Goal: Transaction & Acquisition: Book appointment/travel/reservation

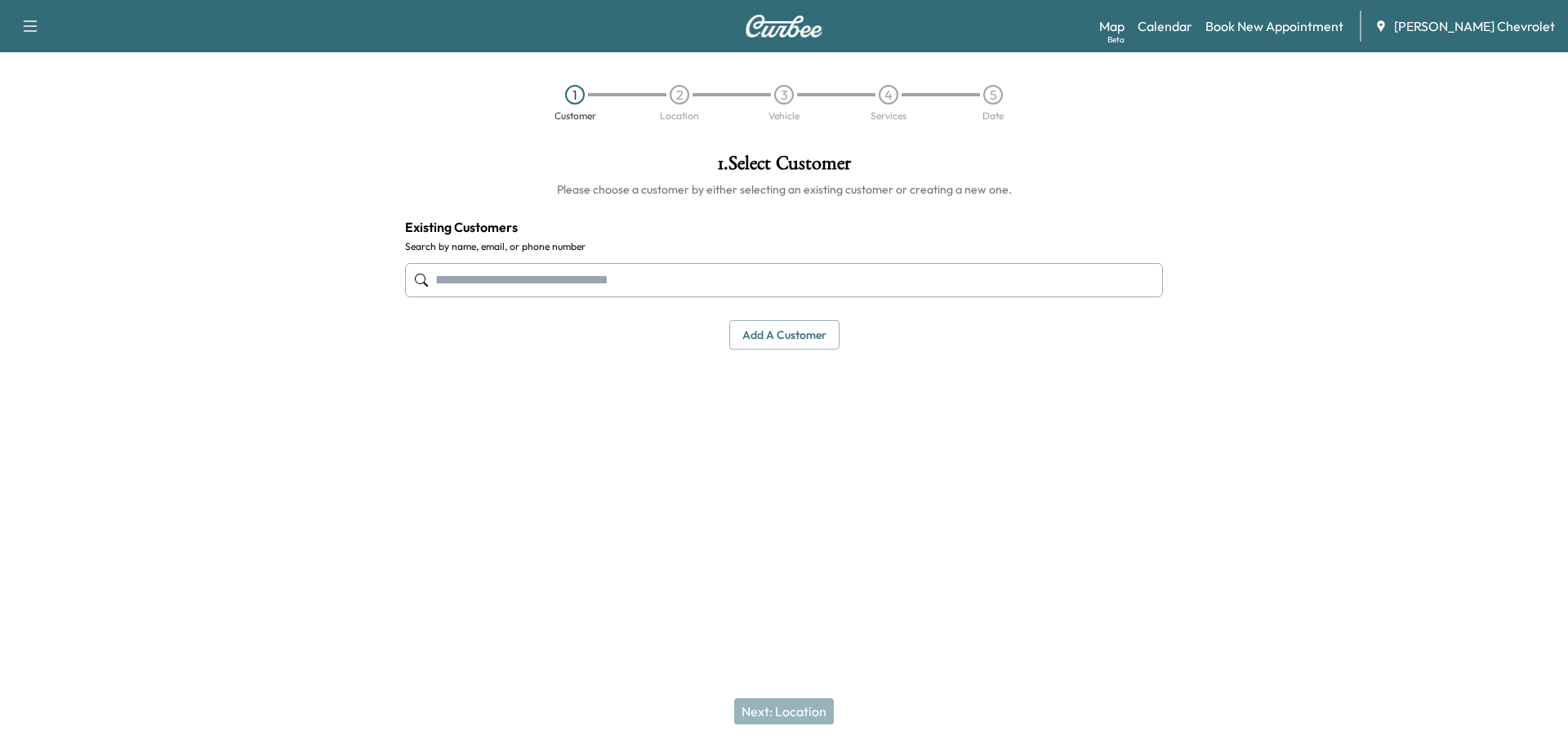
click at [641, 263] on input "text" at bounding box center [784, 280] width 758 height 35
click at [642, 273] on input "text" at bounding box center [784, 280] width 758 height 35
paste input "**********"
type input "**********"
click at [604, 282] on input "**********" at bounding box center [784, 280] width 758 height 35
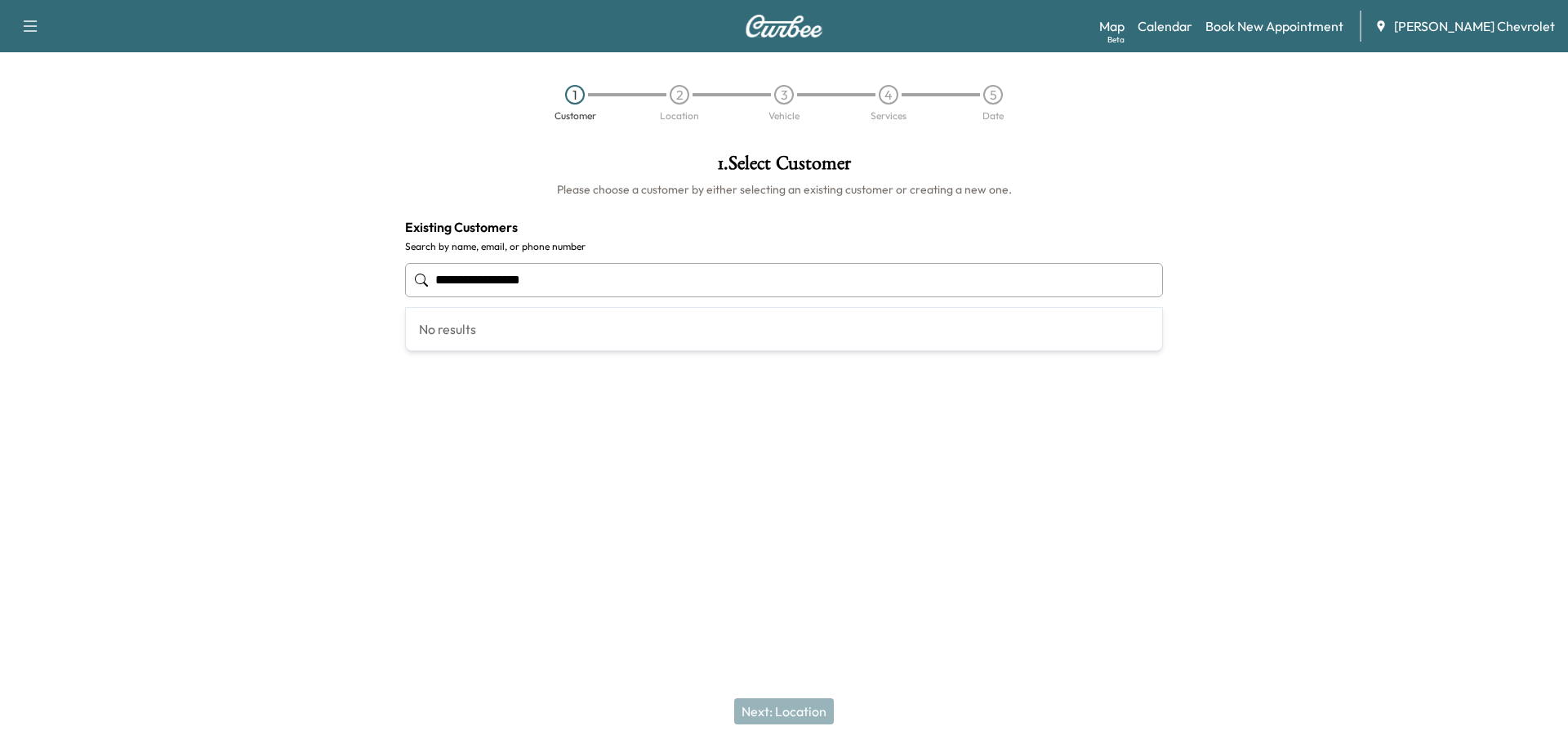
click at [604, 282] on input "**********" at bounding box center [784, 280] width 758 height 35
click at [559, 277] on input "**********" at bounding box center [784, 280] width 758 height 35
drag, startPoint x: 634, startPoint y: 285, endPoint x: 297, endPoint y: 286, distance: 337.0
click at [298, 286] on div "**********" at bounding box center [784, 327] width 1568 height 372
click at [518, 287] on input "text" at bounding box center [784, 280] width 758 height 35
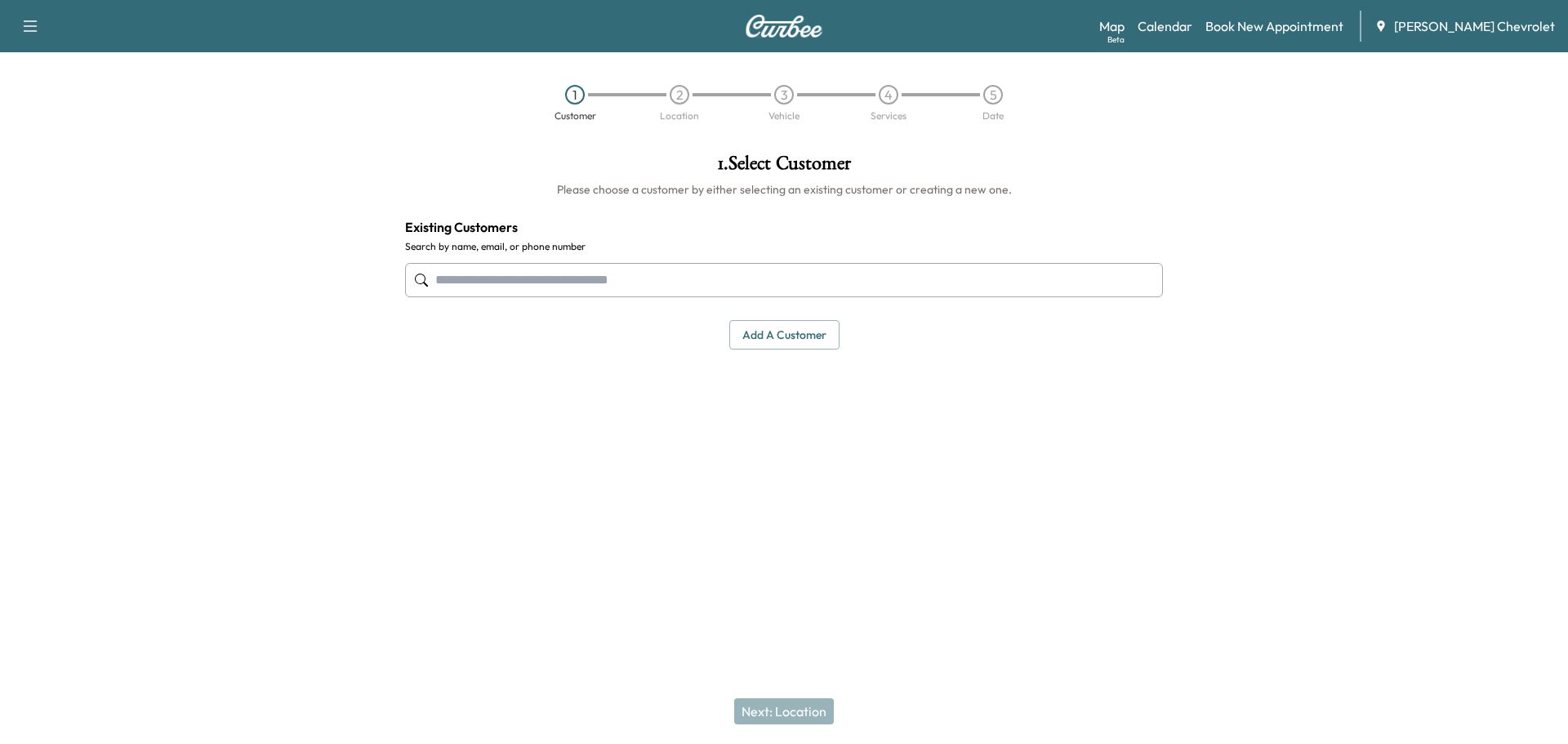
click at [518, 287] on input "text" at bounding box center [784, 280] width 758 height 35
click at [710, 284] on input "text" at bounding box center [784, 280] width 758 height 35
click at [711, 284] on input "text" at bounding box center [784, 280] width 758 height 35
type input "*"
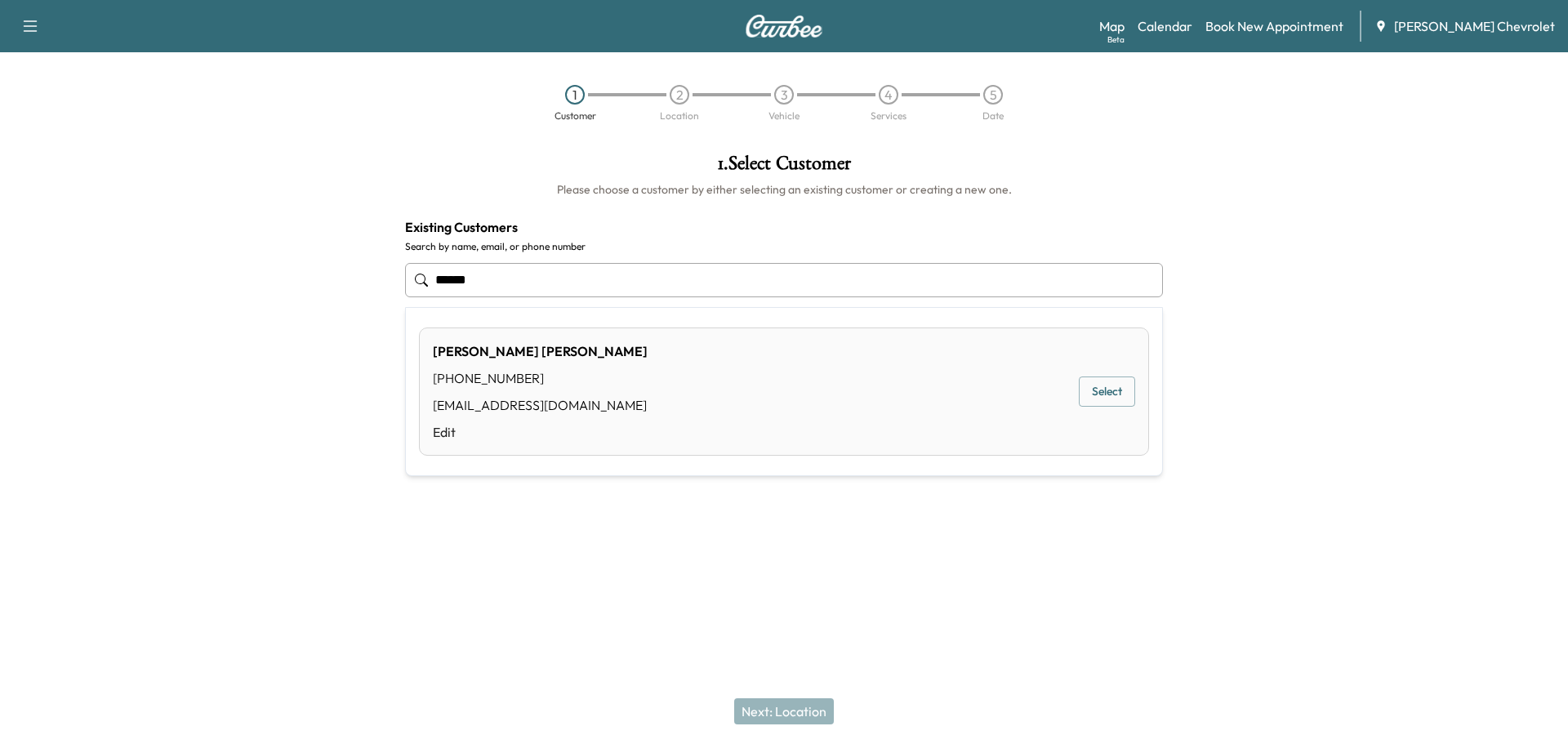
click at [1099, 394] on button "Select" at bounding box center [1106, 392] width 57 height 31
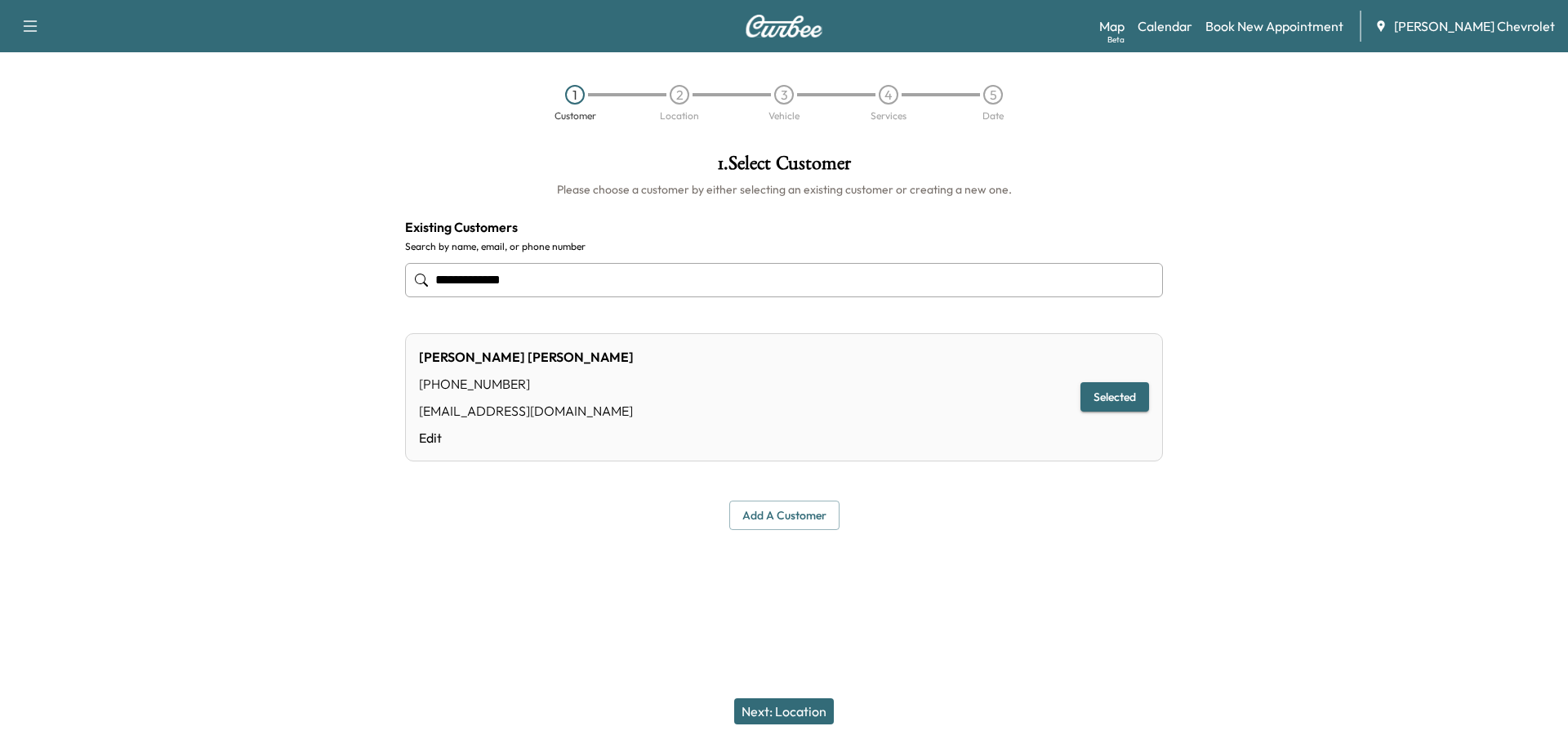
type input "**********"
click at [1097, 393] on button "Selected" at bounding box center [1115, 398] width 69 height 31
click at [809, 520] on button "Add a customer" at bounding box center [784, 516] width 110 height 31
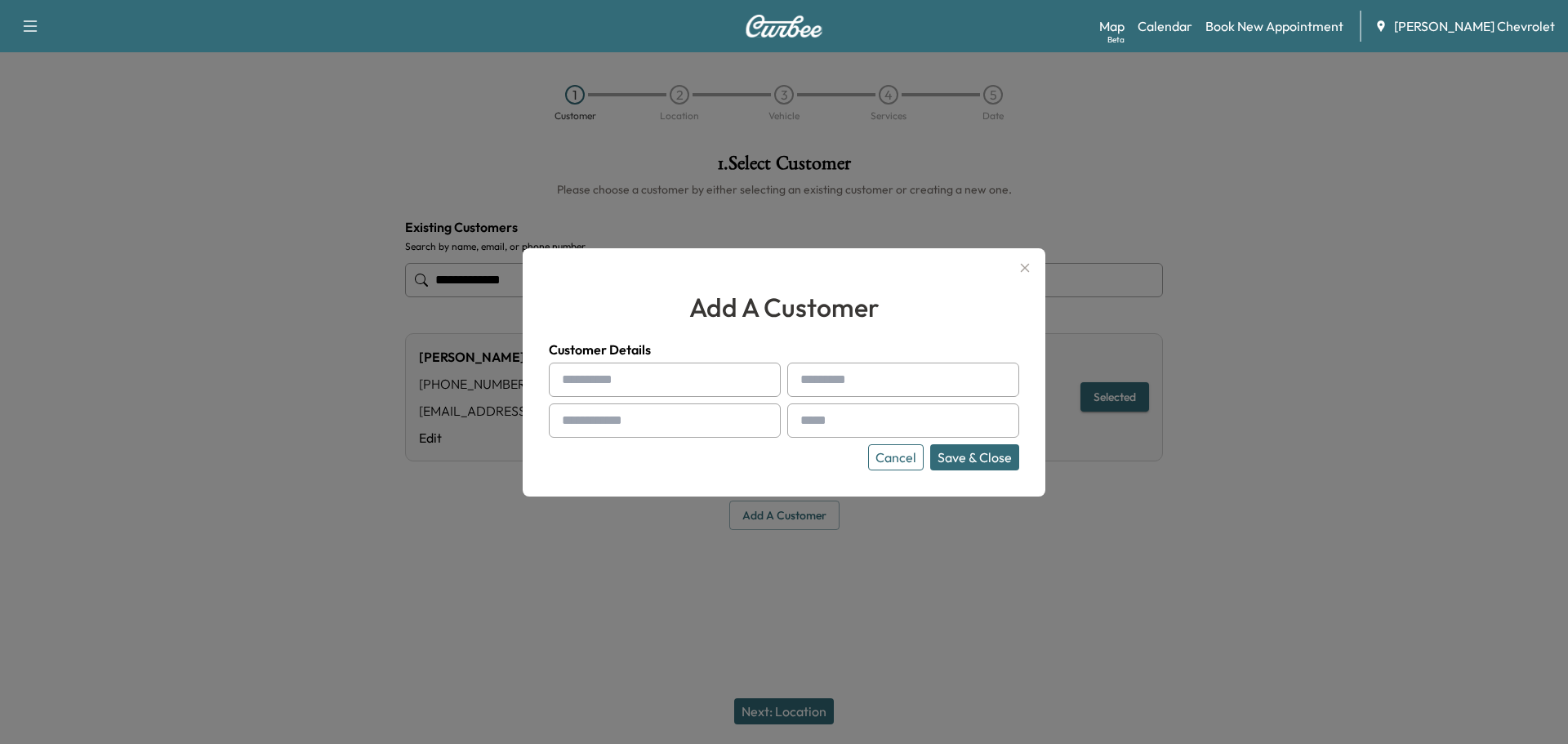
click at [688, 382] on input "text" at bounding box center [664, 380] width 232 height 35
click at [1029, 270] on icon "button" at bounding box center [1025, 267] width 19 height 19
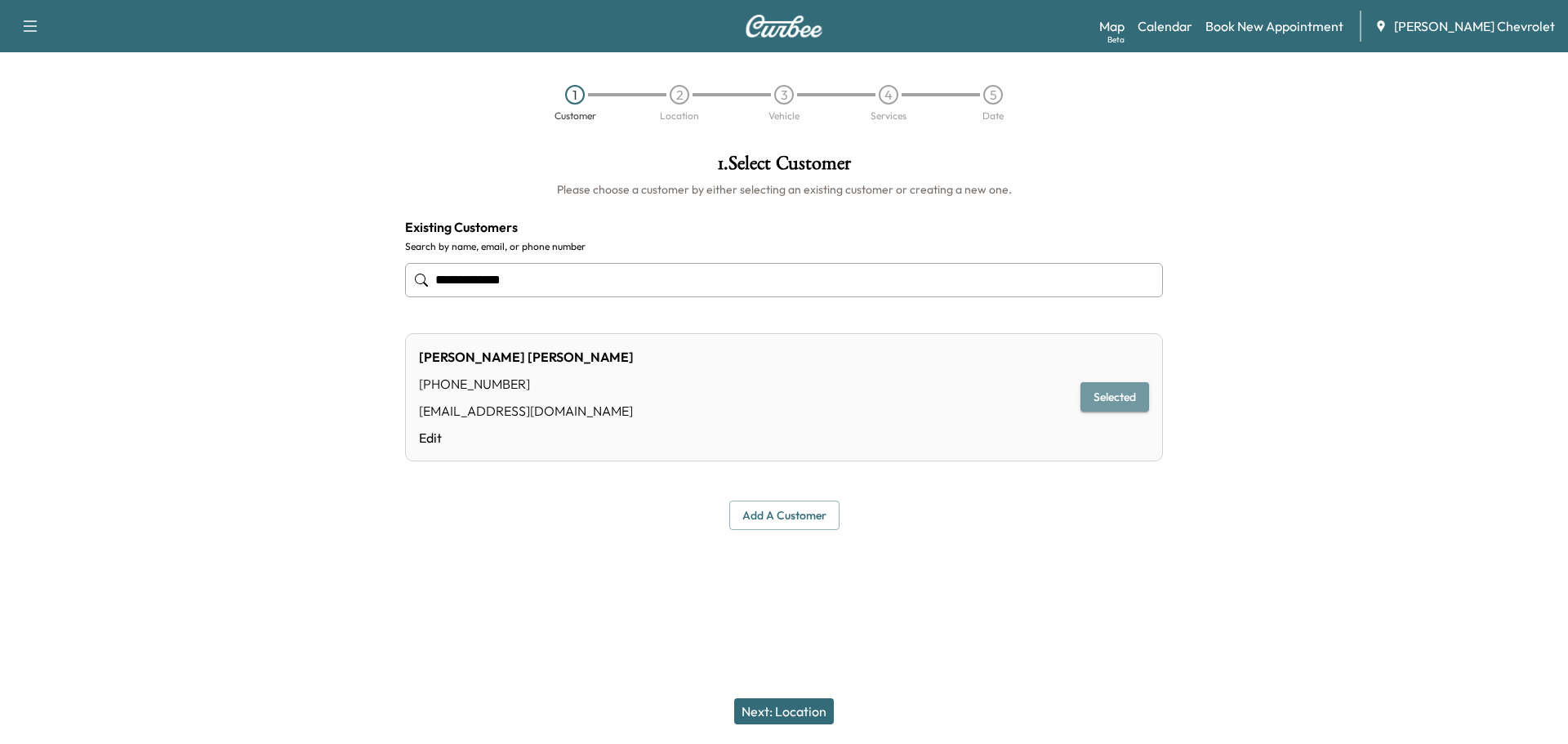
click at [1129, 397] on button "Selected" at bounding box center [1115, 398] width 69 height 31
click at [785, 696] on div "Next: Location" at bounding box center [784, 711] width 1568 height 65
click at [796, 703] on button "Next: Location" at bounding box center [784, 710] width 100 height 26
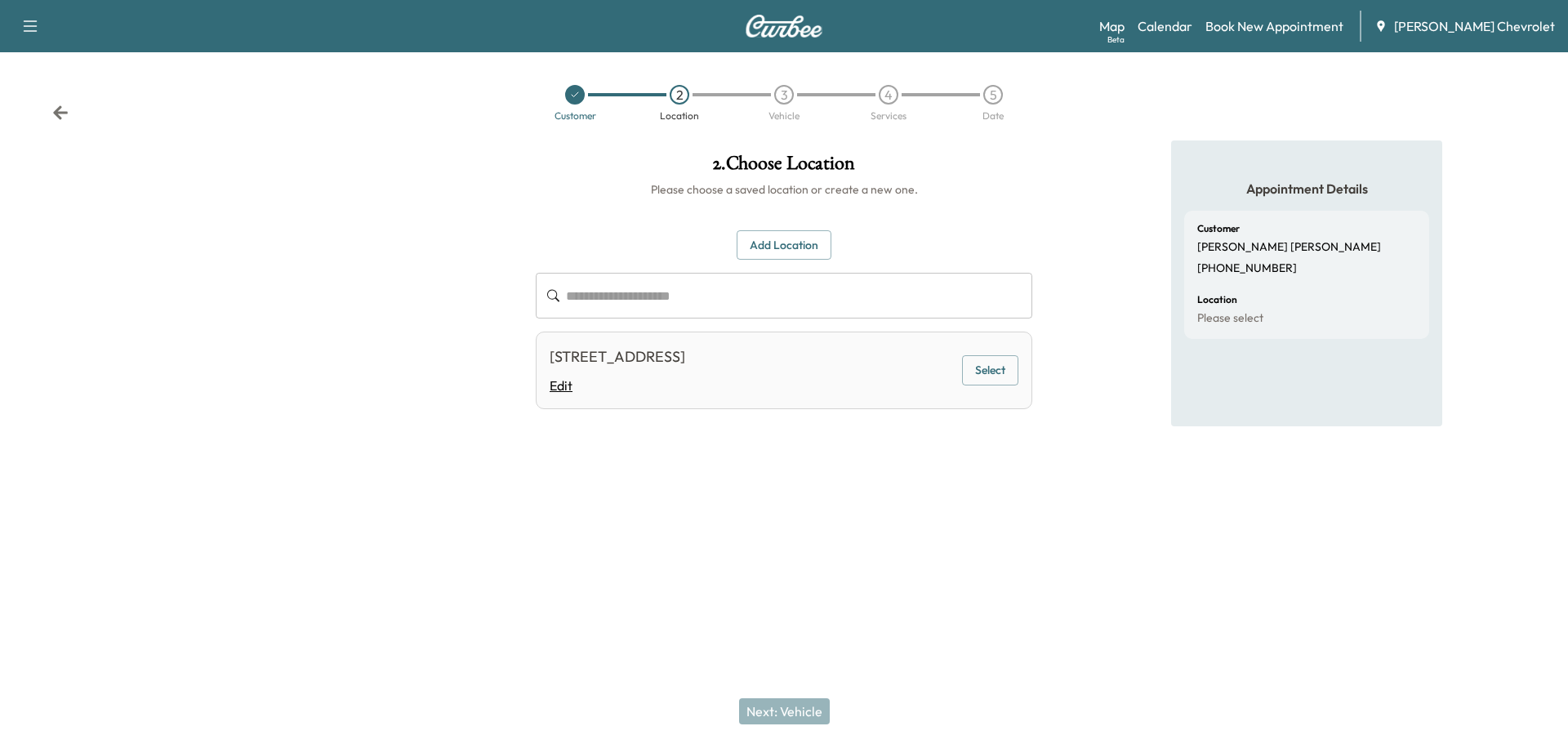
click at [685, 382] on link "Edit" at bounding box center [616, 385] width 135 height 19
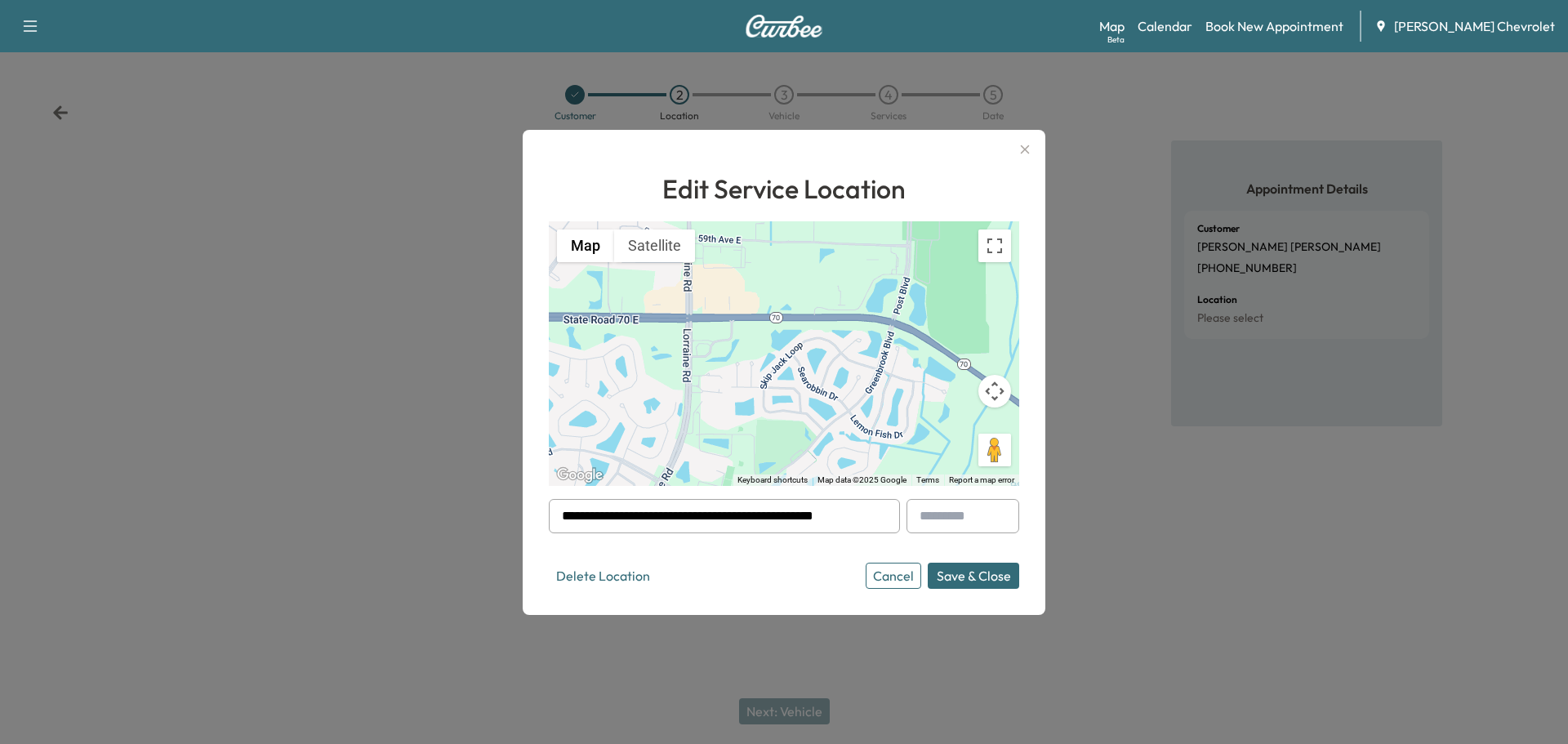
click at [968, 573] on button "Save & Close" at bounding box center [973, 575] width 91 height 26
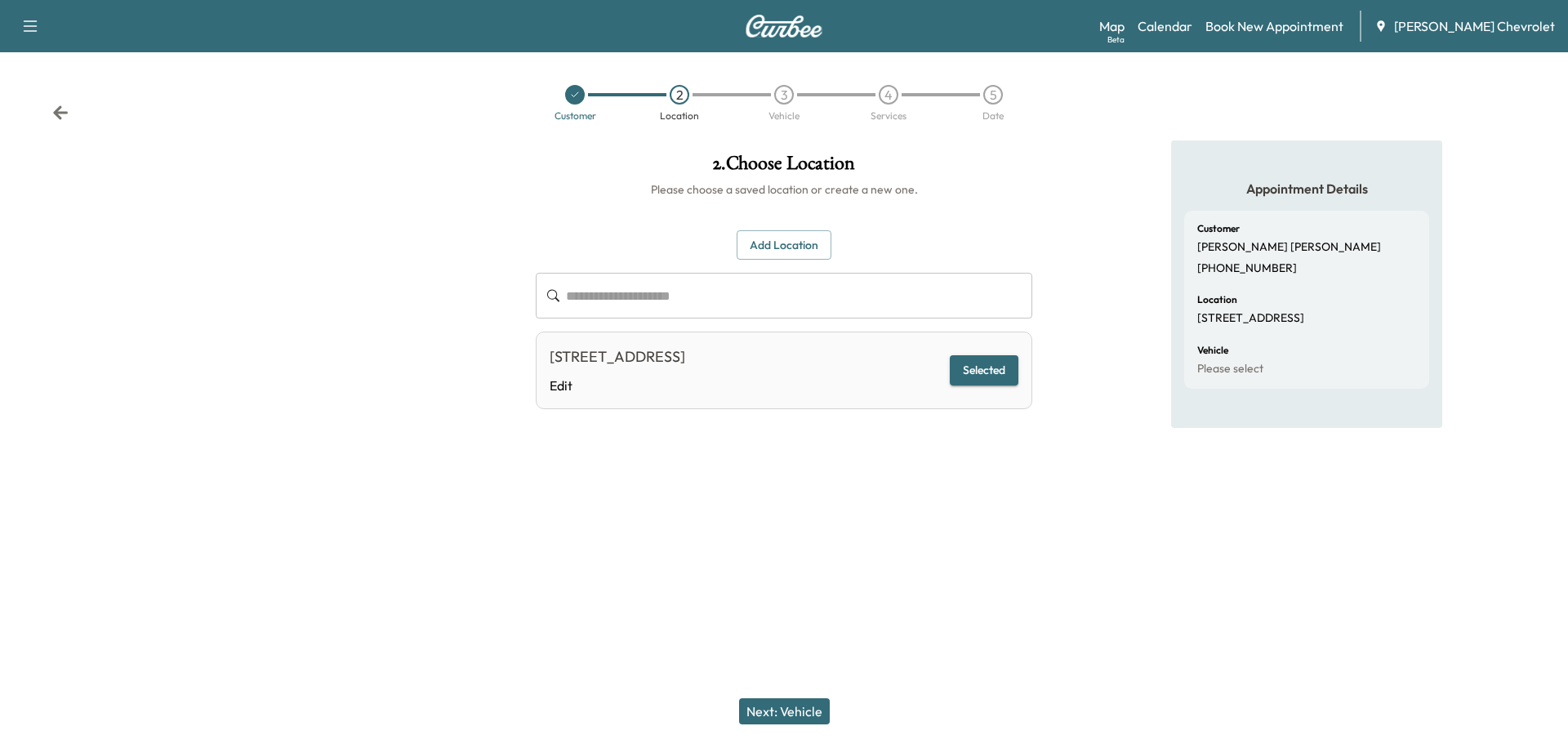
click at [1055, 565] on div "**********" at bounding box center [784, 372] width 1568 height 744
click at [974, 359] on button "Selected" at bounding box center [984, 371] width 69 height 31
click at [796, 709] on button "Next: Vehicle" at bounding box center [784, 710] width 91 height 26
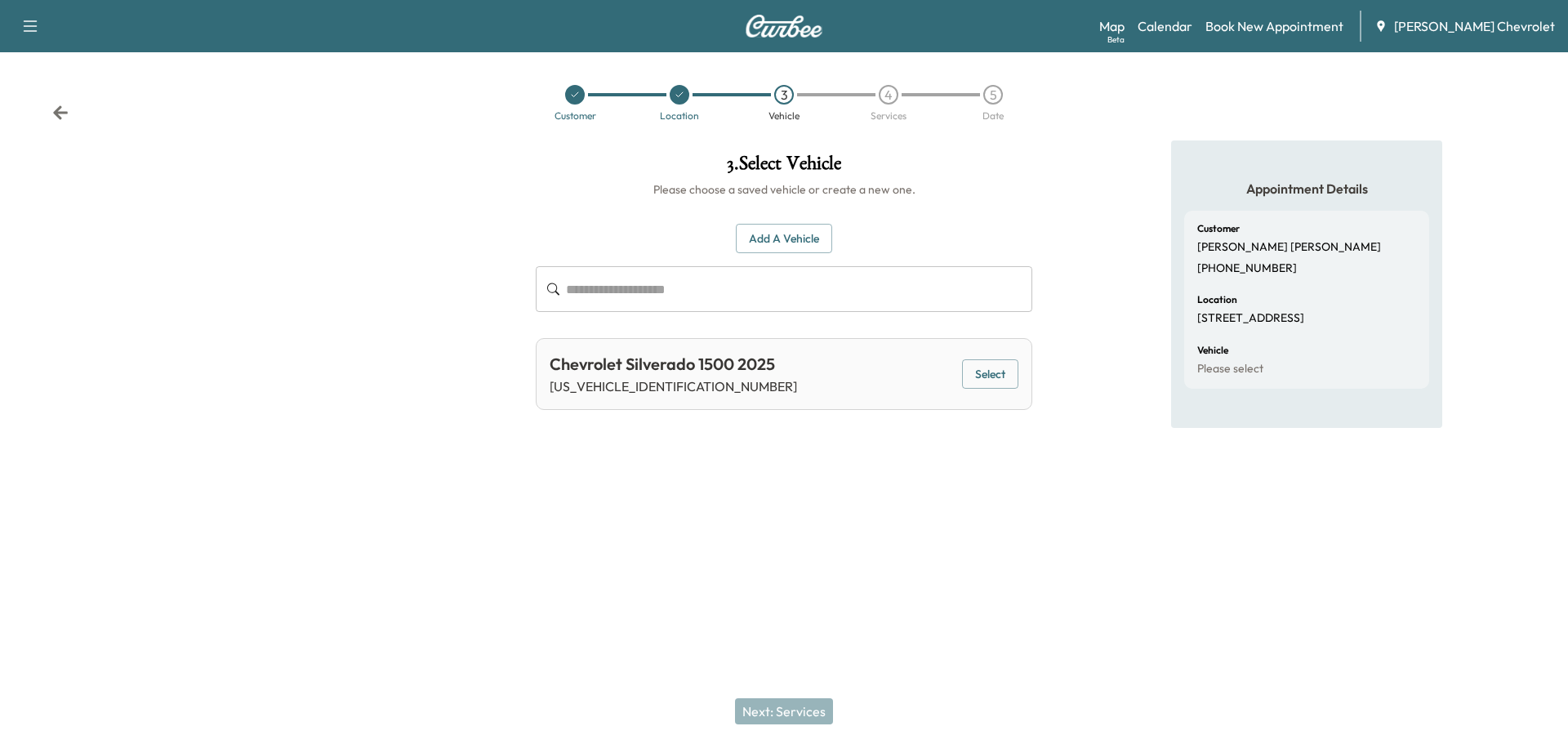
click at [990, 351] on div "Chevrolet Silverado 1500 2025 [US_VEHICLE_IDENTIFICATION_NUMBER] Select" at bounding box center [784, 374] width 496 height 72
click at [993, 380] on button "Select" at bounding box center [990, 375] width 57 height 31
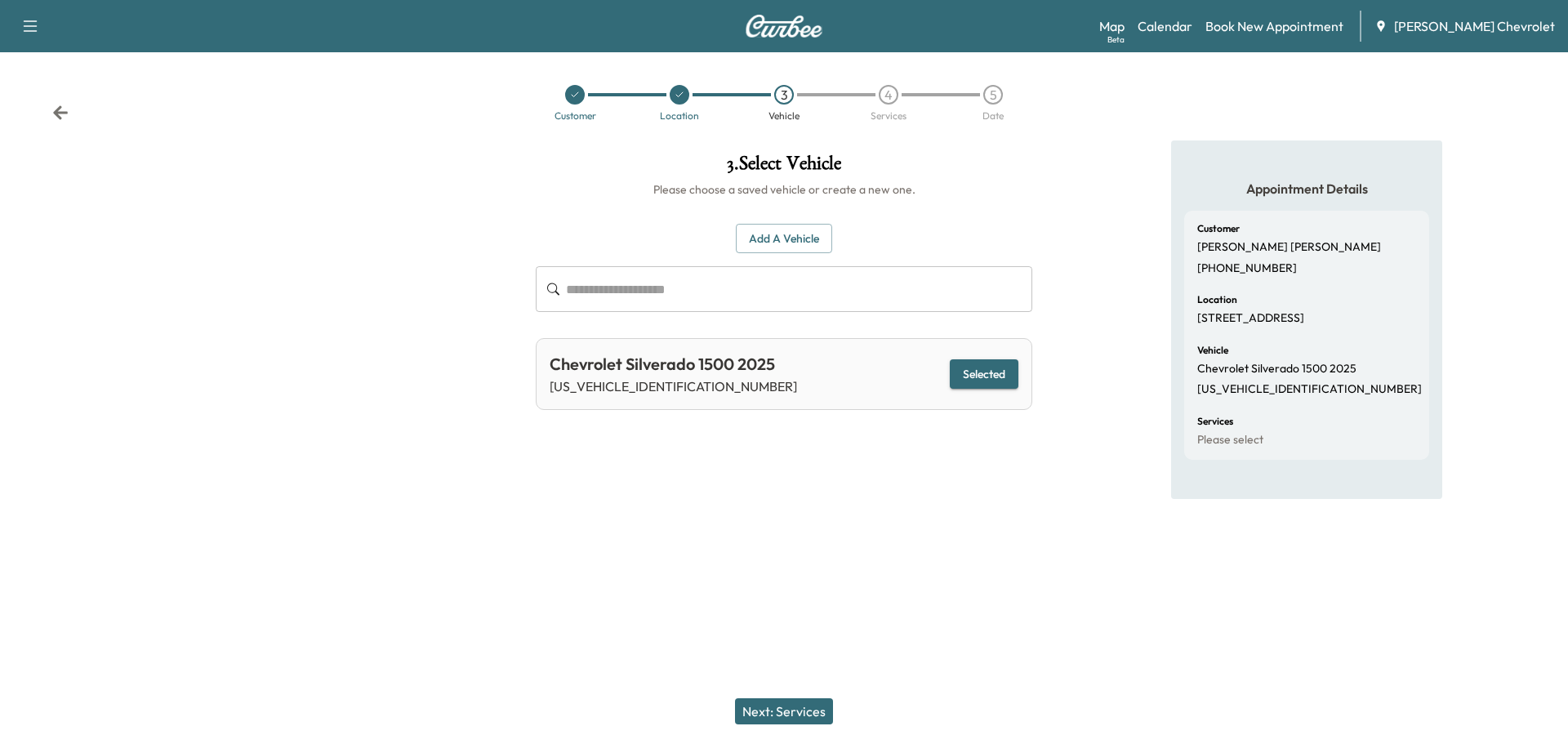
click at [809, 720] on button "Next: Services" at bounding box center [784, 710] width 98 height 26
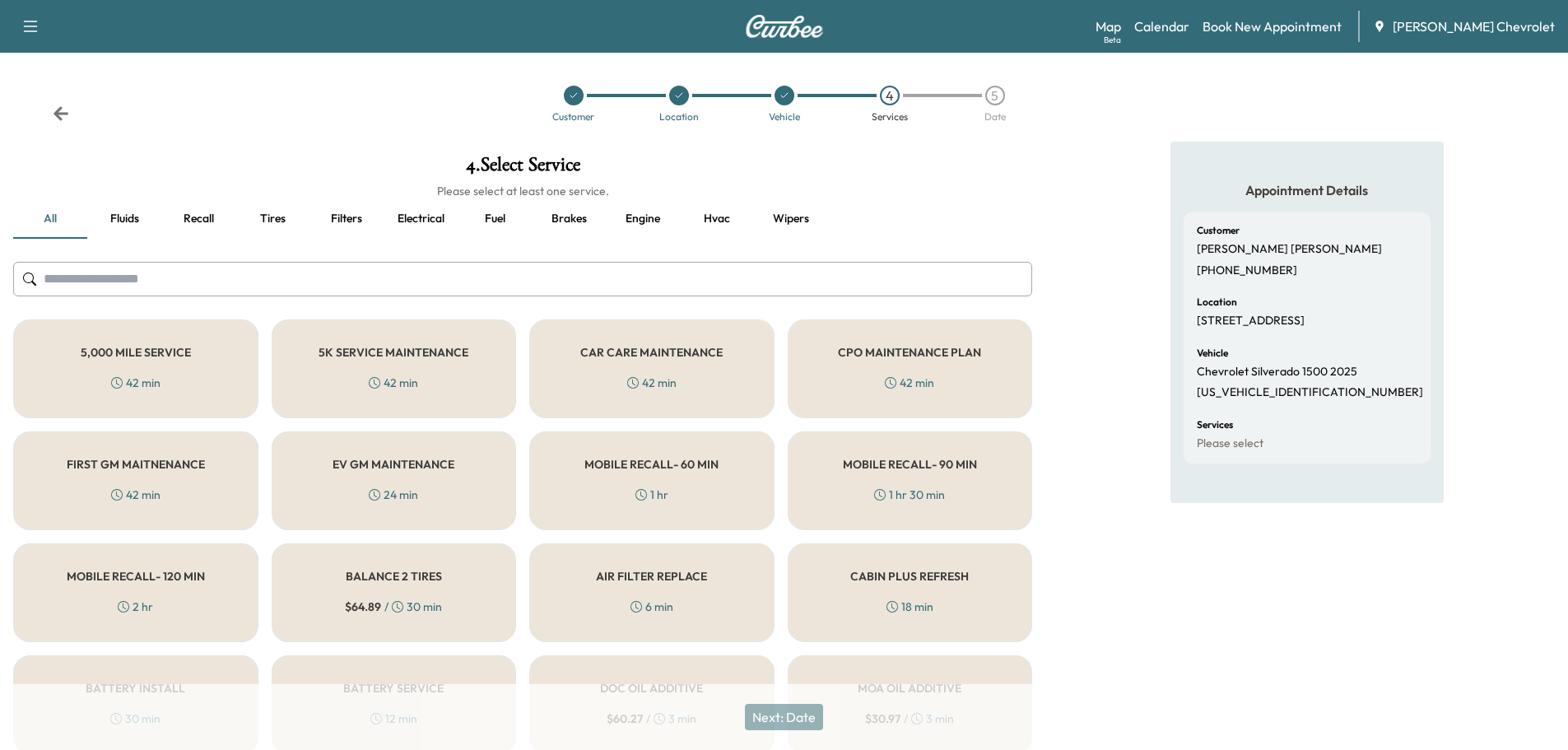
click at [169, 298] on div at bounding box center [523, 279] width 1019 height 54
click at [167, 293] on input "text" at bounding box center [523, 279] width 1019 height 35
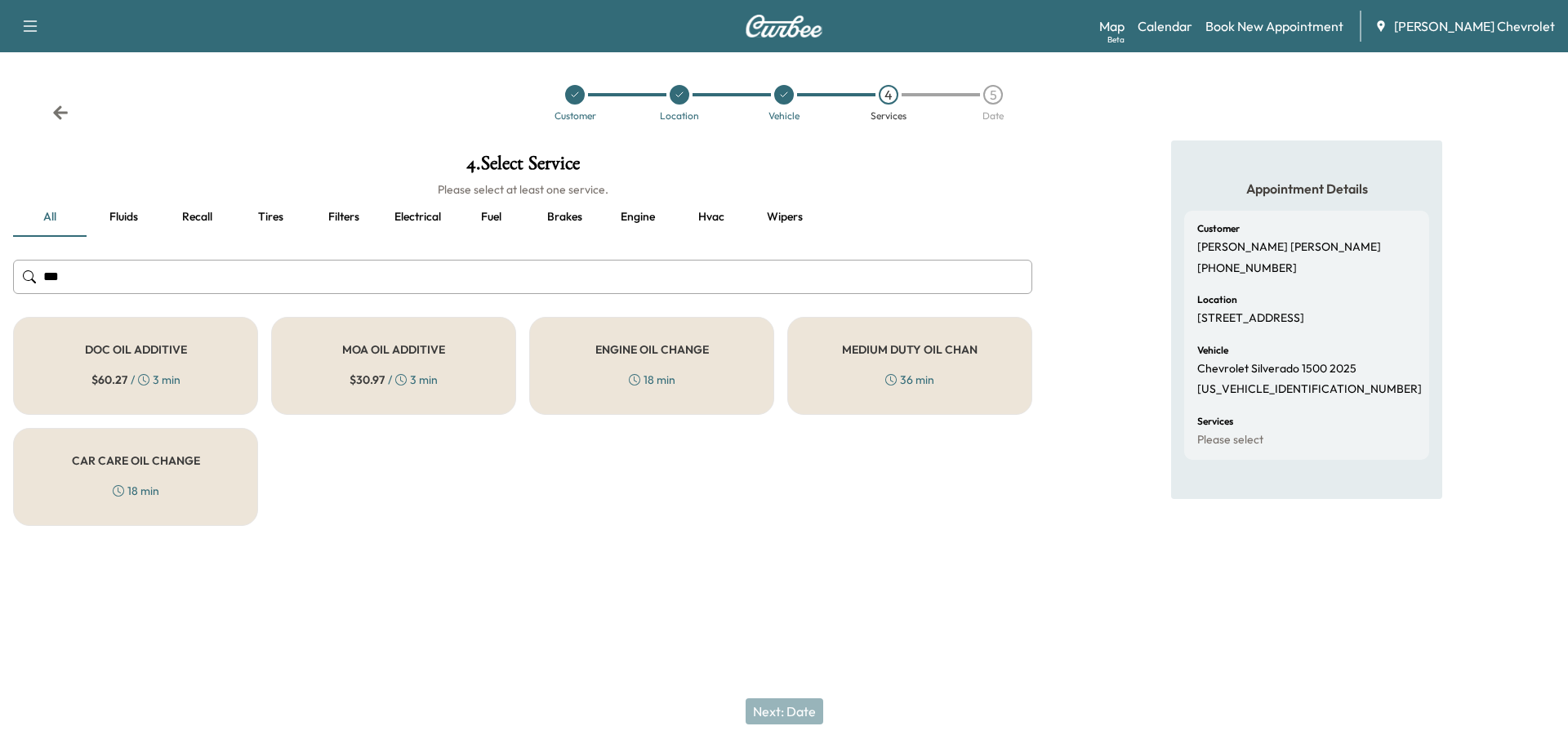
click at [669, 346] on h5 "ENGINE OIL CHANGE" at bounding box center [652, 350] width 113 height 12
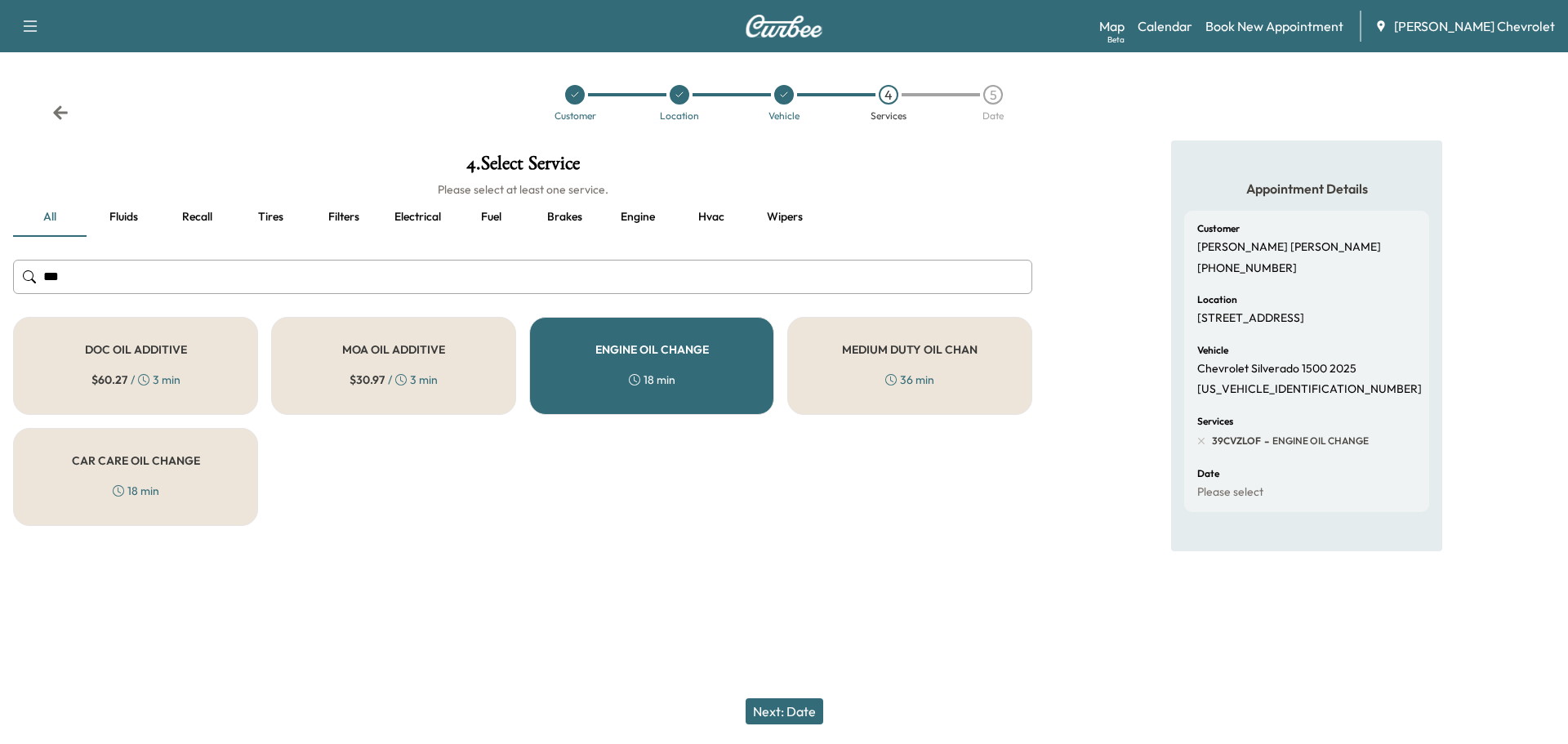
click at [230, 272] on input "***" at bounding box center [522, 277] width 1019 height 35
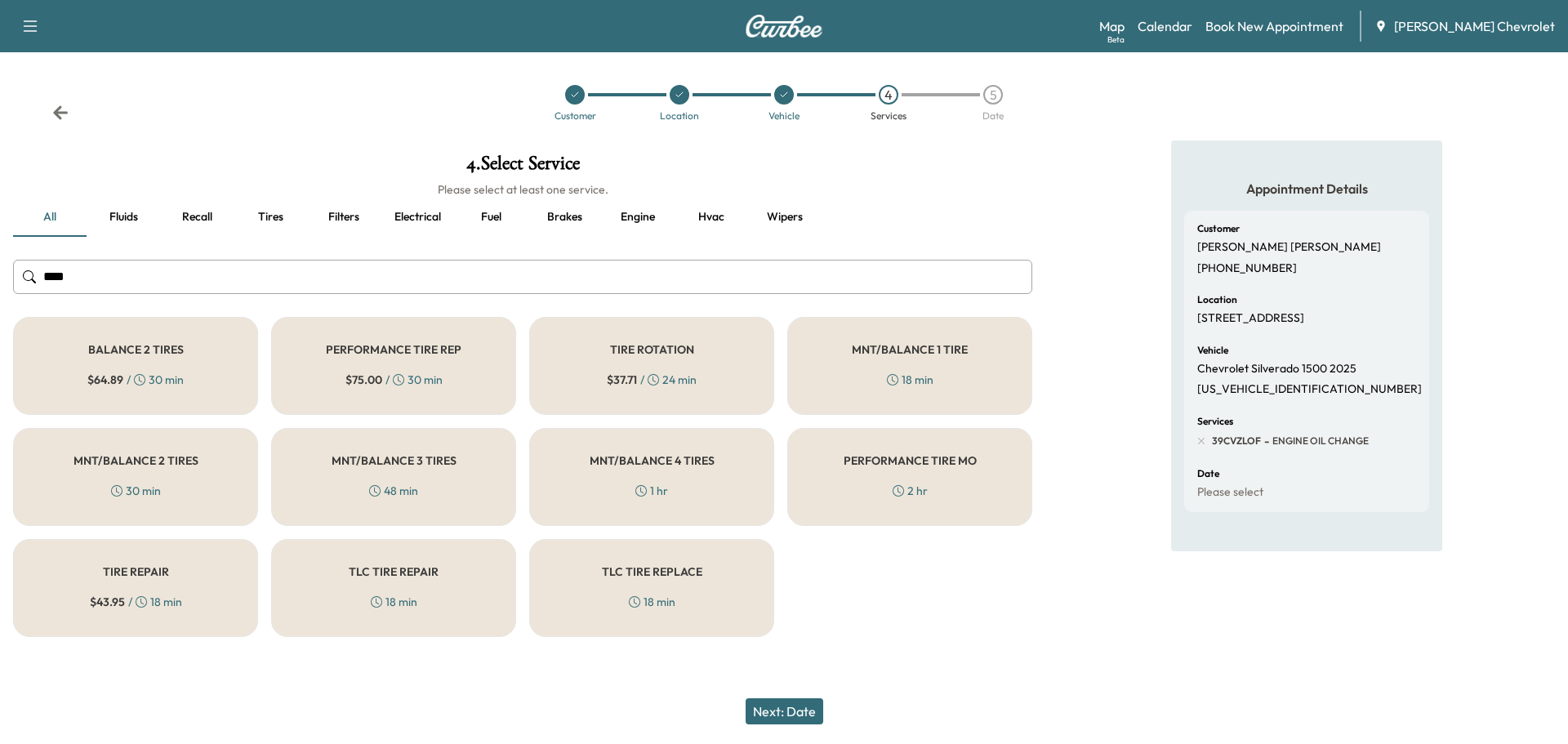
type input "****"
click at [692, 349] on h5 "TIRE ROTATION" at bounding box center [652, 350] width 84 height 12
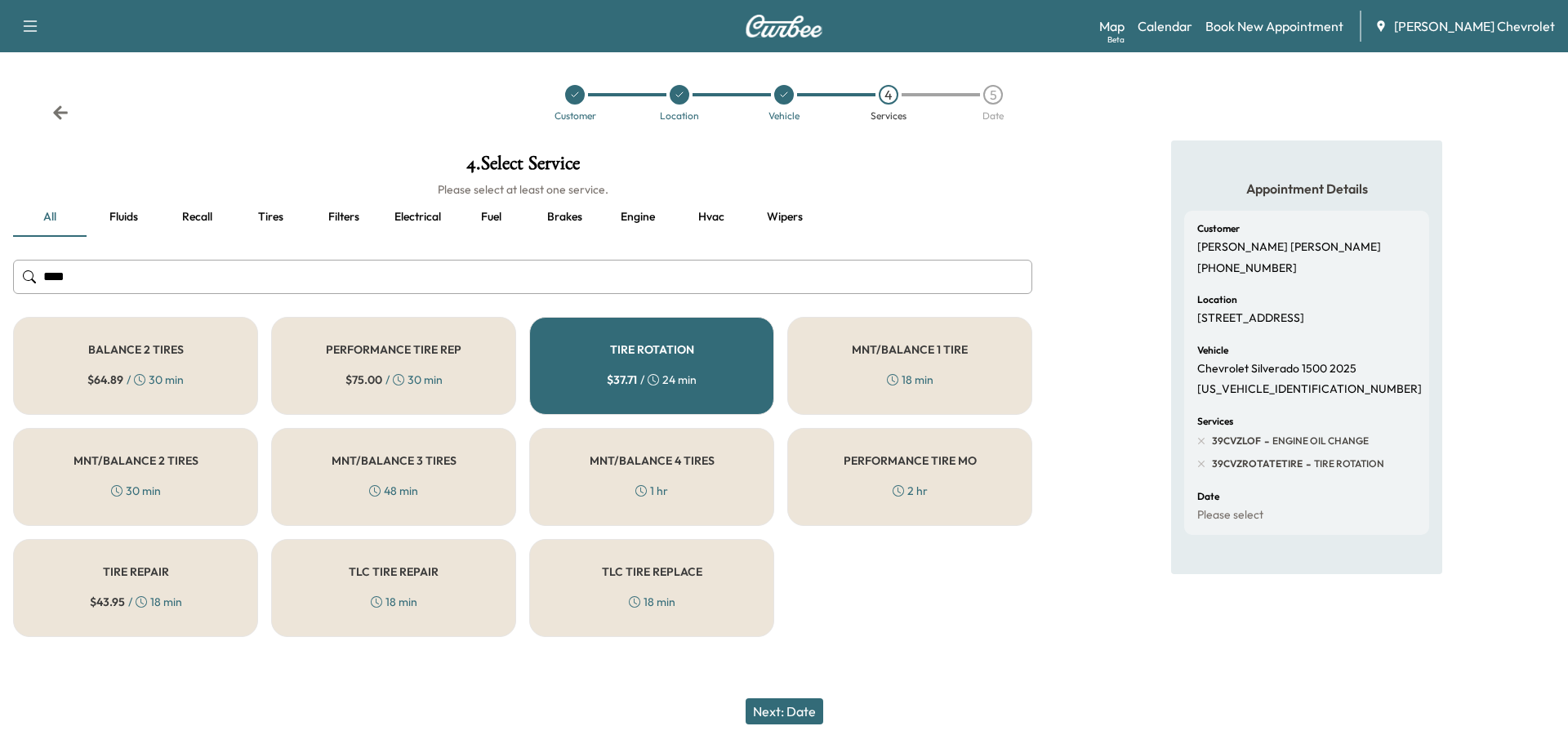
click at [780, 708] on button "Next: Date" at bounding box center [784, 710] width 78 height 26
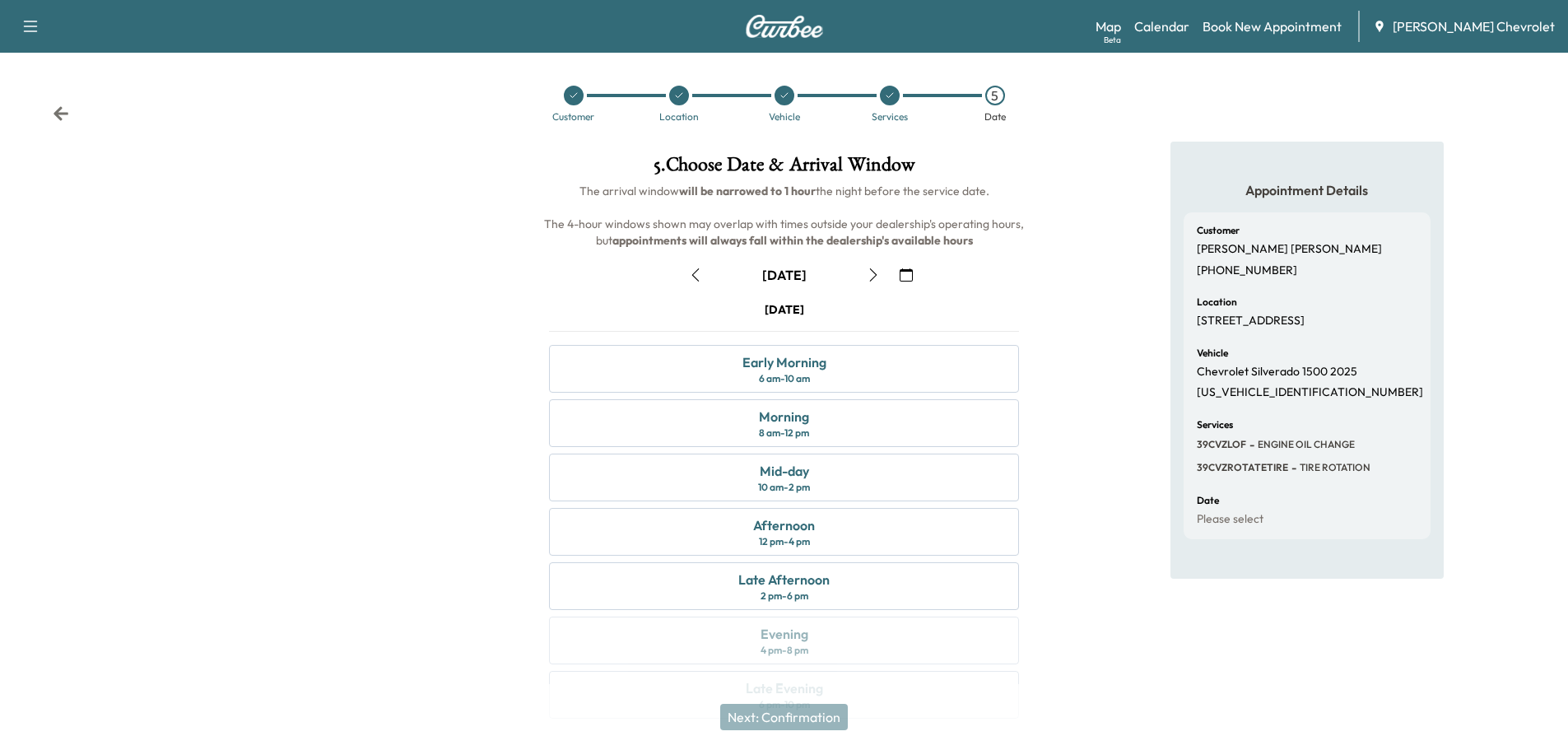
click at [690, 278] on icon "button" at bounding box center [696, 275] width 14 height 14
click at [324, 497] on div at bounding box center [261, 441] width 523 height 597
click at [876, 275] on icon "button" at bounding box center [873, 275] width 14 height 14
click at [818, 578] on div "Late Afternoon" at bounding box center [784, 580] width 92 height 19
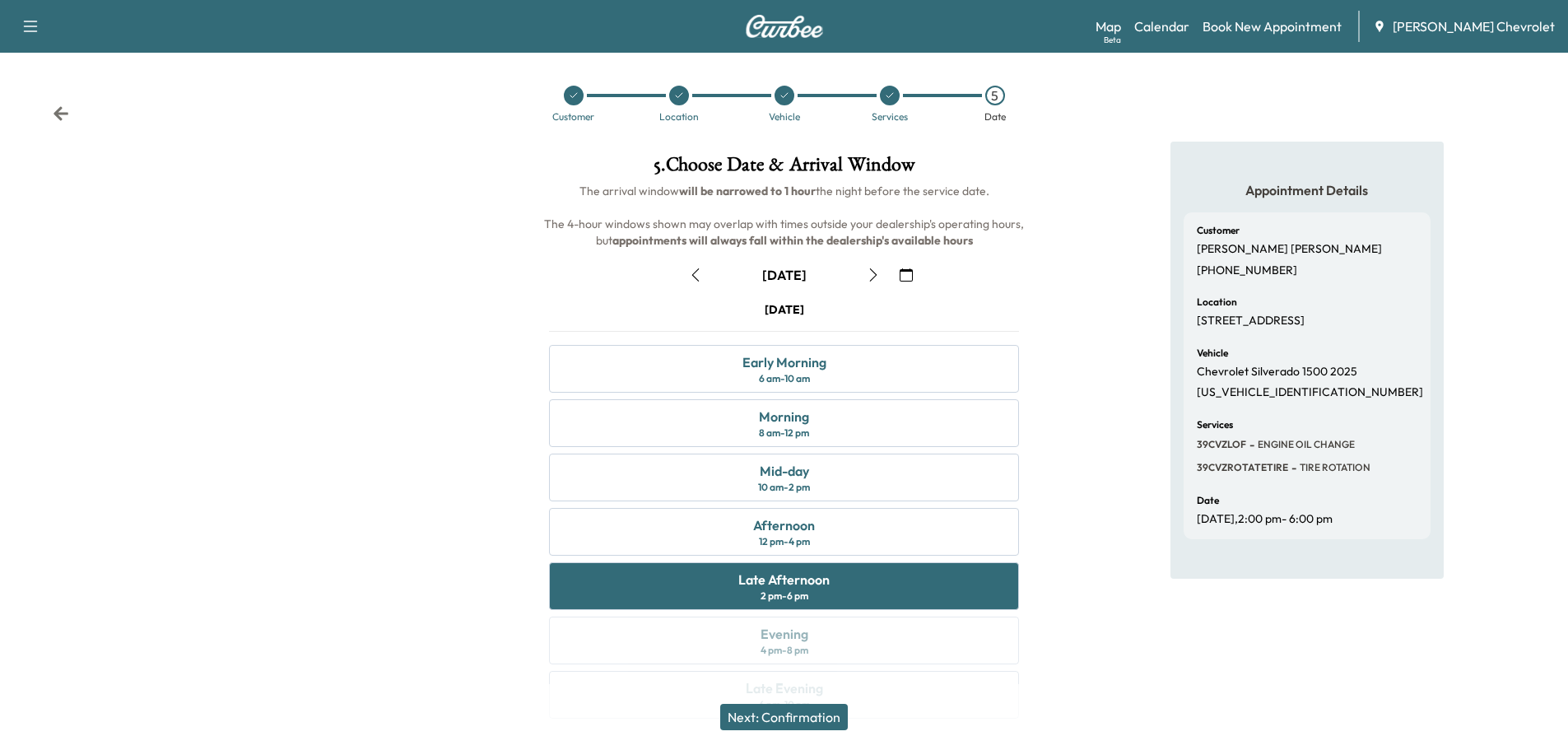
click at [819, 715] on button "Next: Confirmation" at bounding box center [784, 716] width 128 height 26
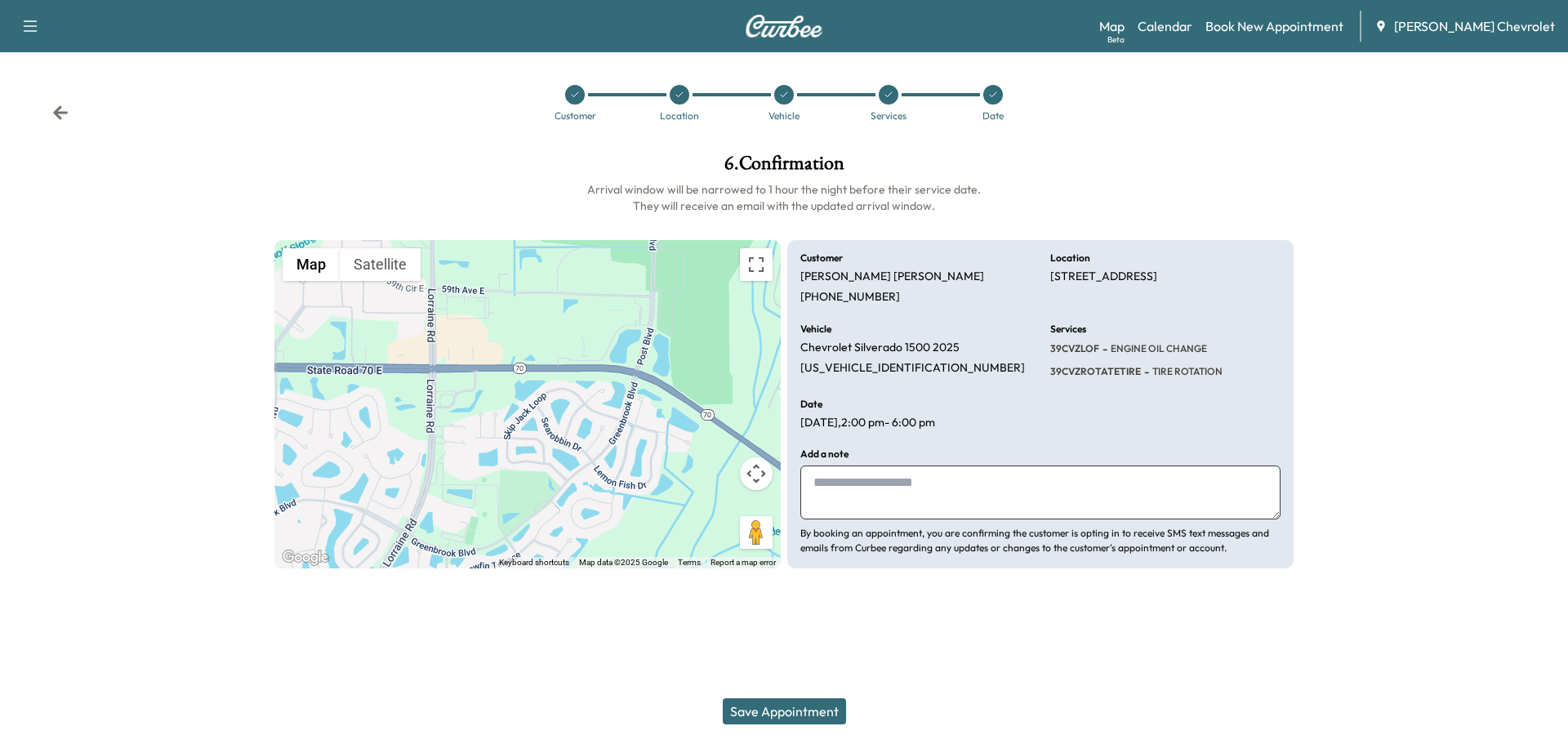
click at [890, 480] on textarea at bounding box center [1040, 493] width 480 height 54
click at [888, 482] on textarea at bounding box center [1040, 493] width 480 height 54
click at [835, 477] on textarea at bounding box center [1040, 493] width 480 height 54
type textarea "**********"
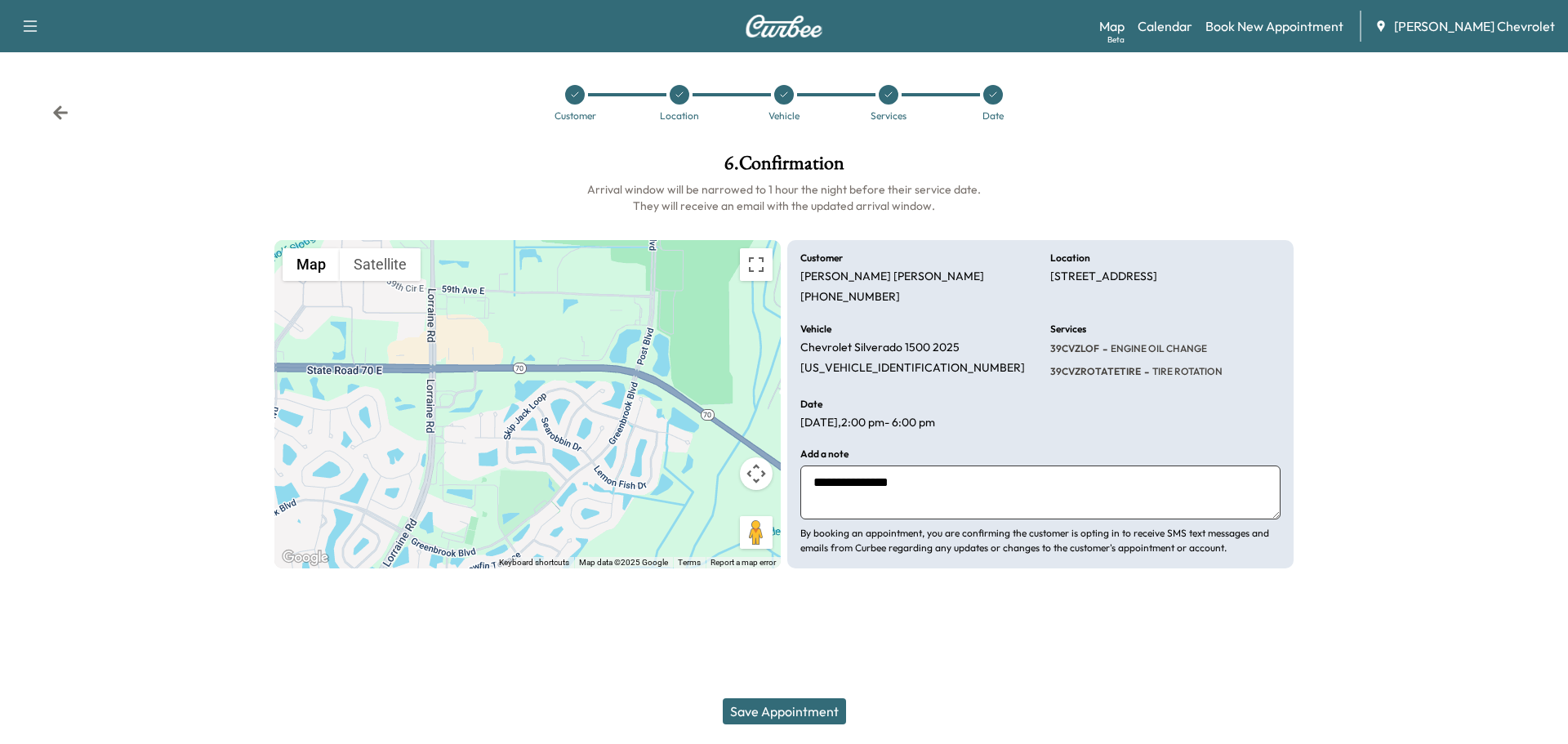
click at [911, 467] on textarea "**********" at bounding box center [1040, 493] width 480 height 54
click at [777, 705] on button "Save Appointment" at bounding box center [784, 710] width 124 height 26
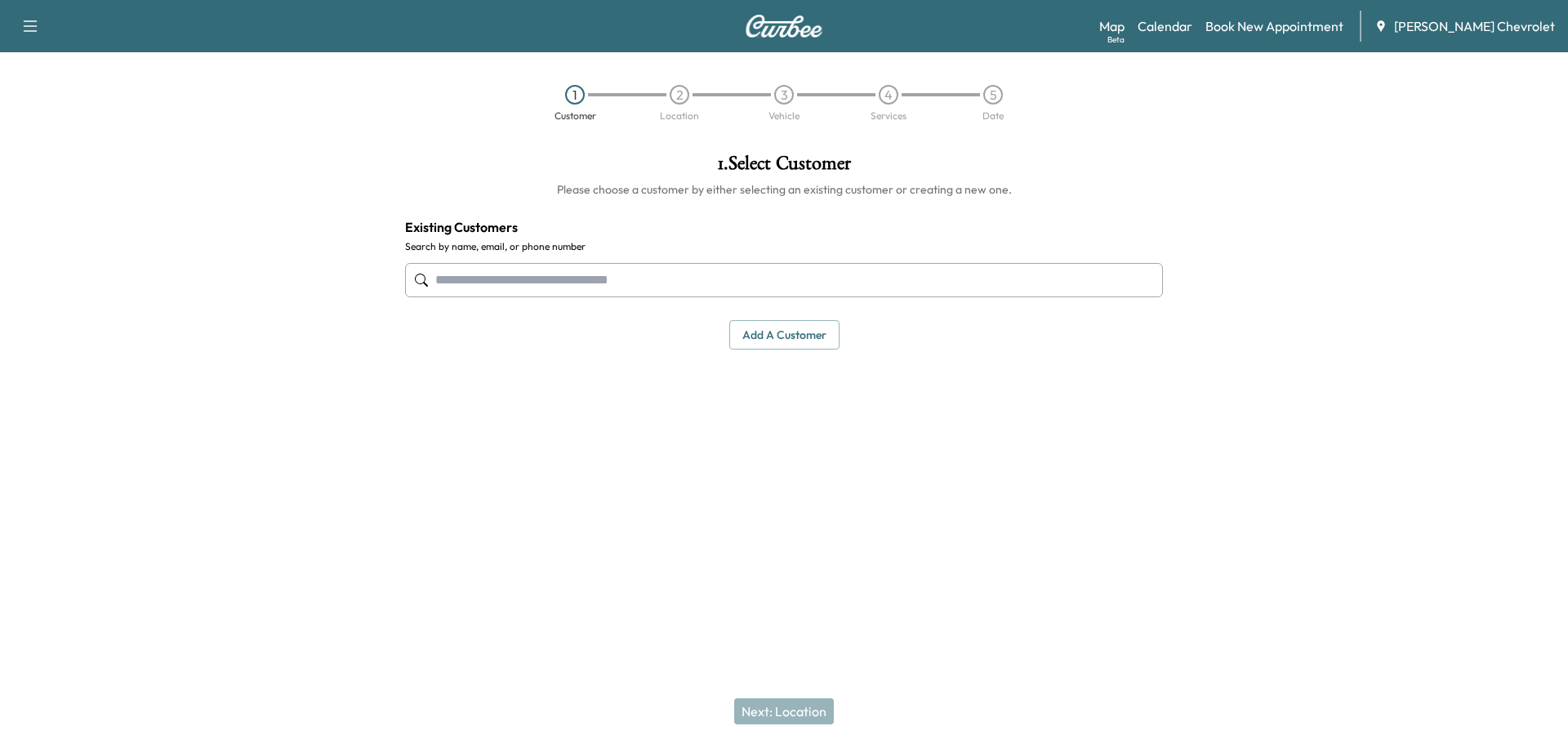
click at [657, 284] on input "text" at bounding box center [784, 280] width 758 height 35
click at [1315, 26] on link "Book New Appointment" at bounding box center [1274, 26] width 138 height 19
drag, startPoint x: 1296, startPoint y: 7, endPoint x: 1296, endPoint y: 20, distance: 13.0
click at [1296, 9] on div "Support Log Out Map Beta Calendar Book New Appointment Cox Chevrolet" at bounding box center [784, 26] width 1568 height 53
click at [1296, 21] on link "Book New Appointment" at bounding box center [1274, 26] width 138 height 19
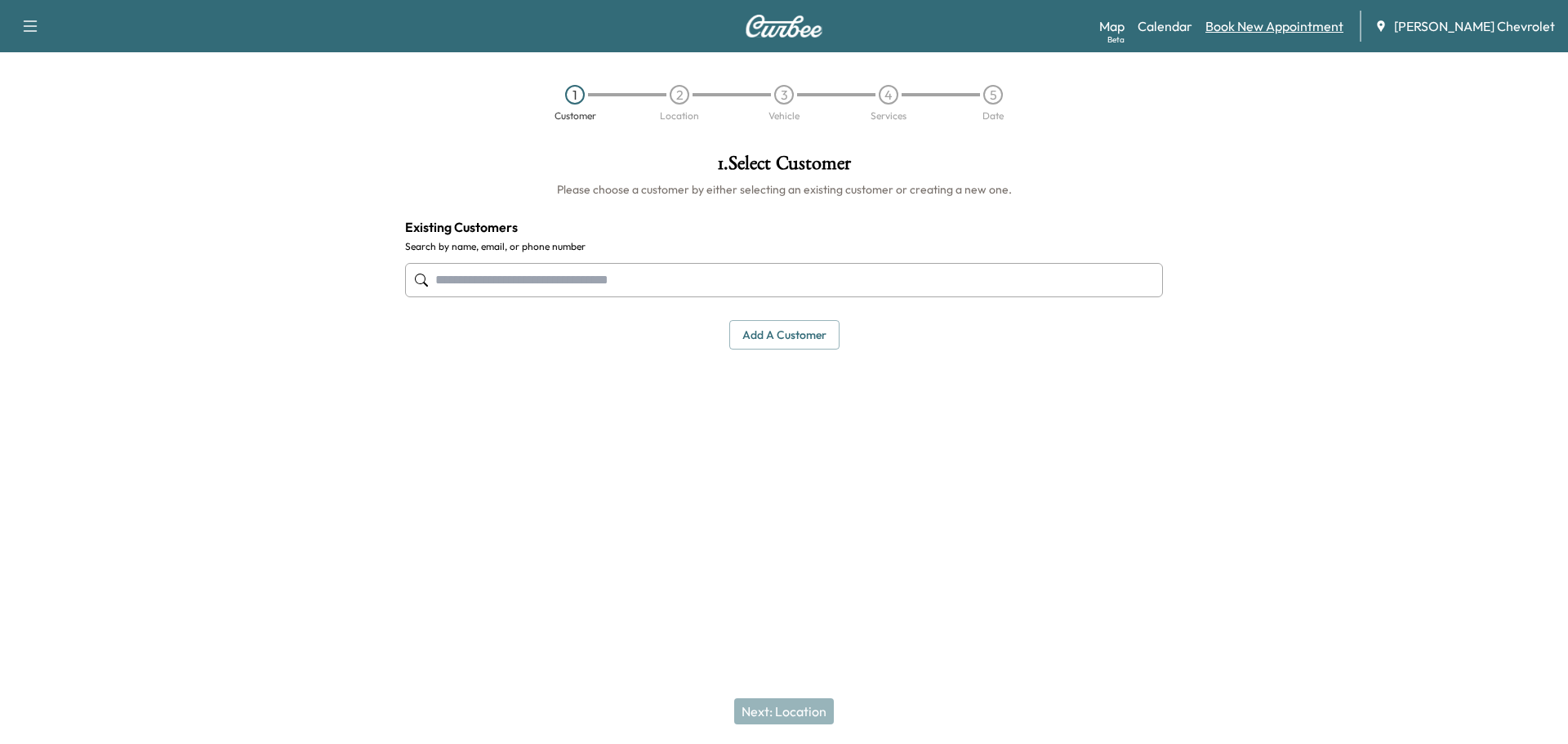
click at [1324, 25] on link "Book New Appointment" at bounding box center [1274, 26] width 138 height 19
click at [1190, 28] on link "Calendar" at bounding box center [1164, 26] width 55 height 19
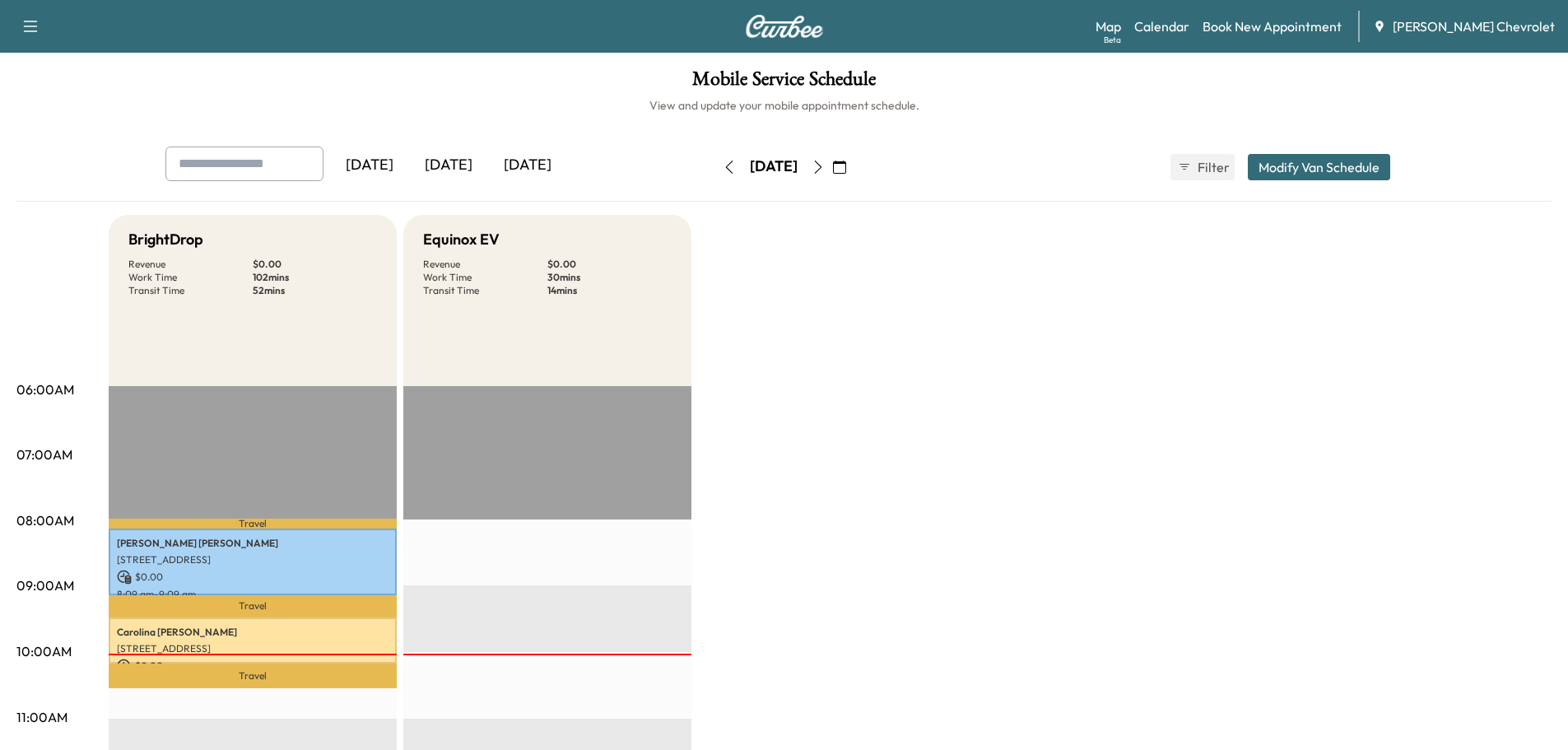
click at [723, 165] on icon "button" at bounding box center [729, 167] width 14 height 14
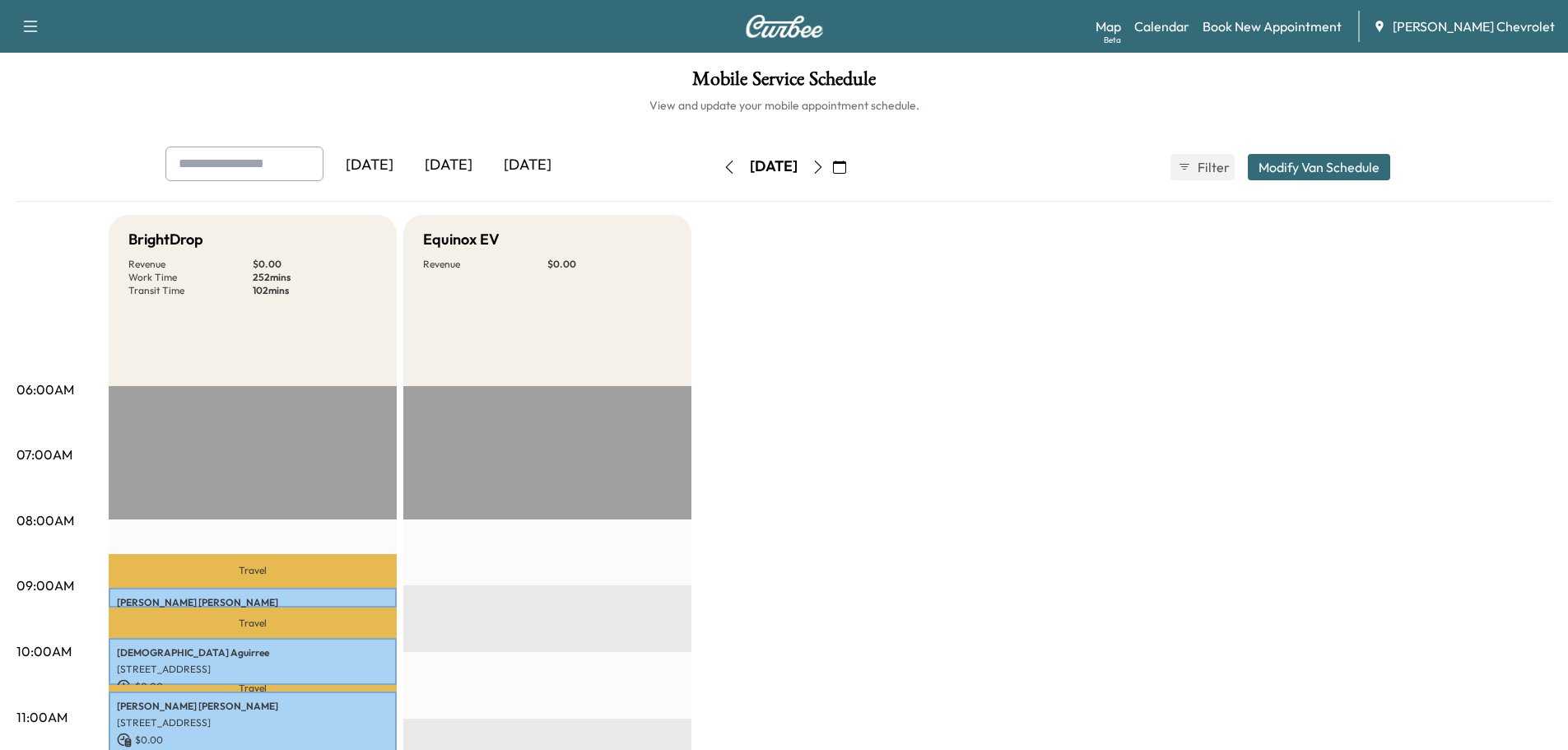
click at [825, 165] on icon "button" at bounding box center [818, 167] width 14 height 14
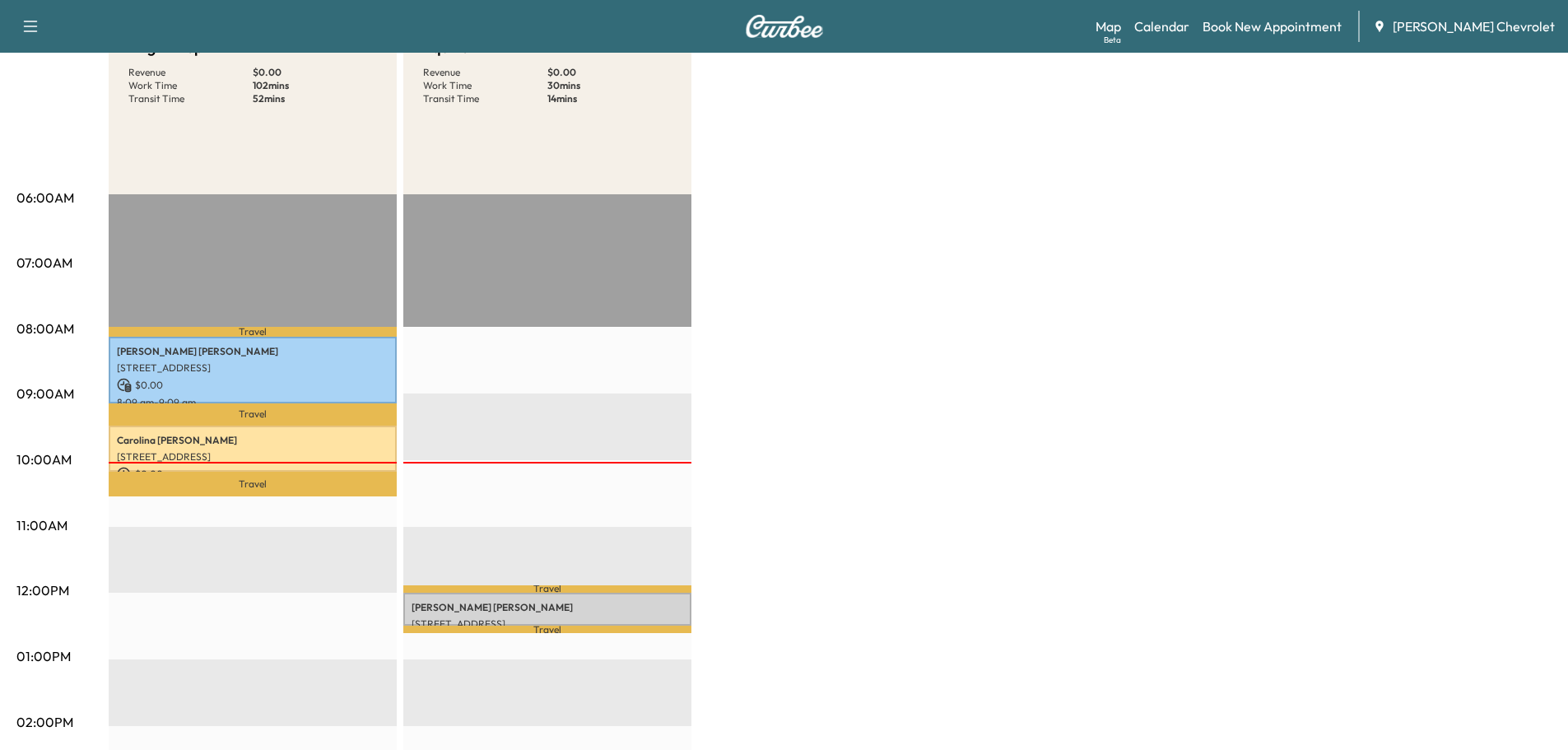
scroll to position [385, 0]
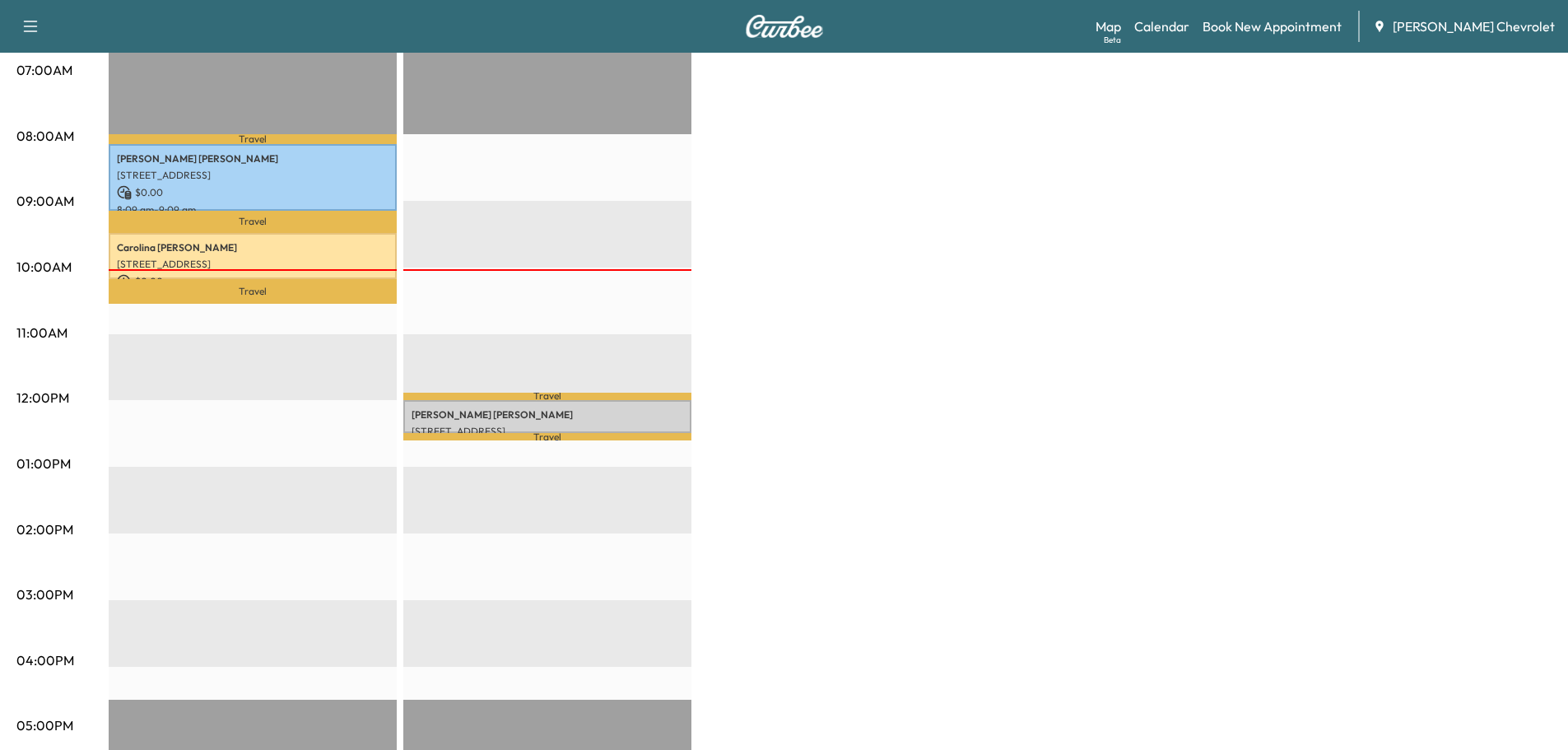
click at [719, 505] on div "BrightDrop Revenue $ 0.00 Work Time 102 mins Transit Time 52 mins Travel DAVID …" at bounding box center [829, 448] width 1442 height 1235
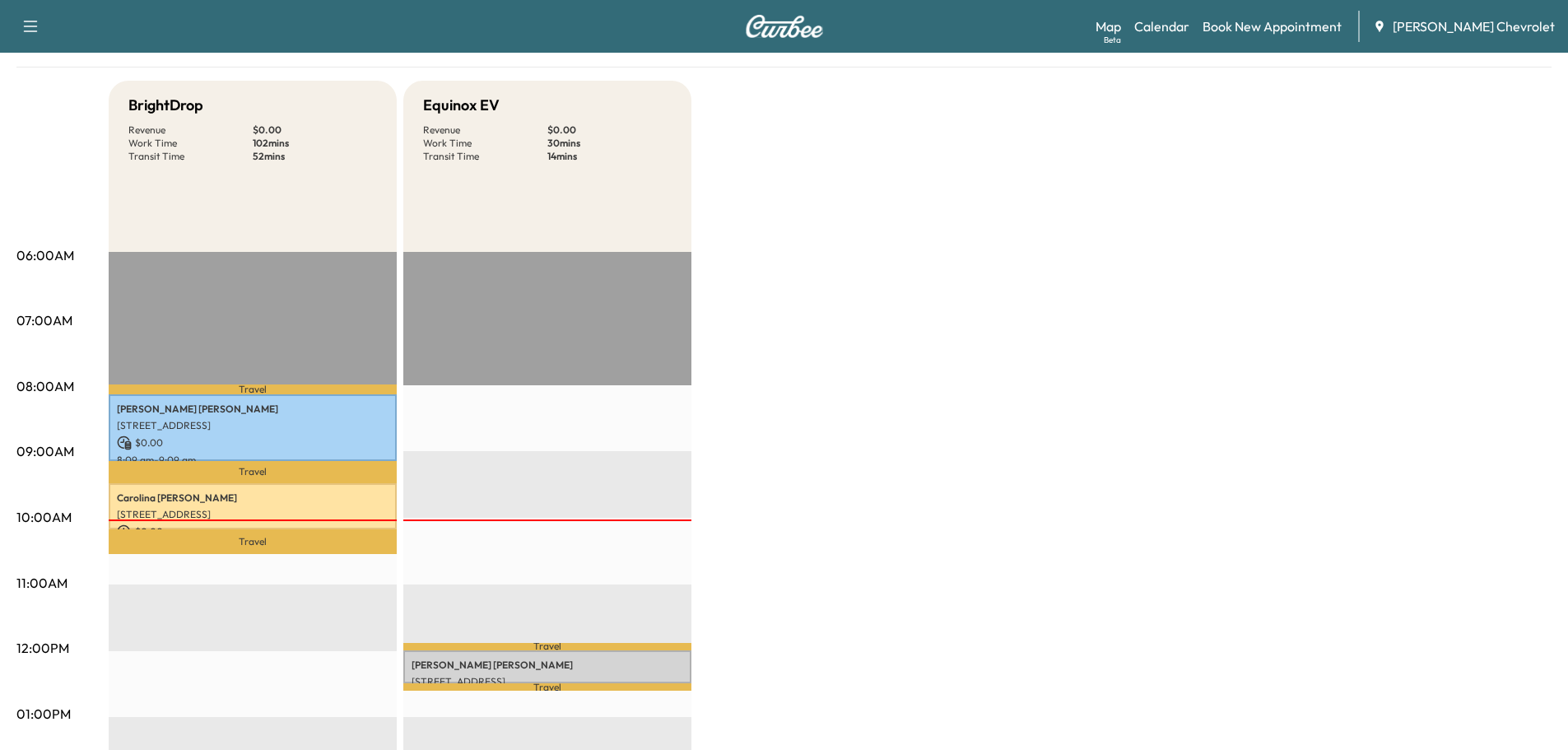
scroll to position [191, 0]
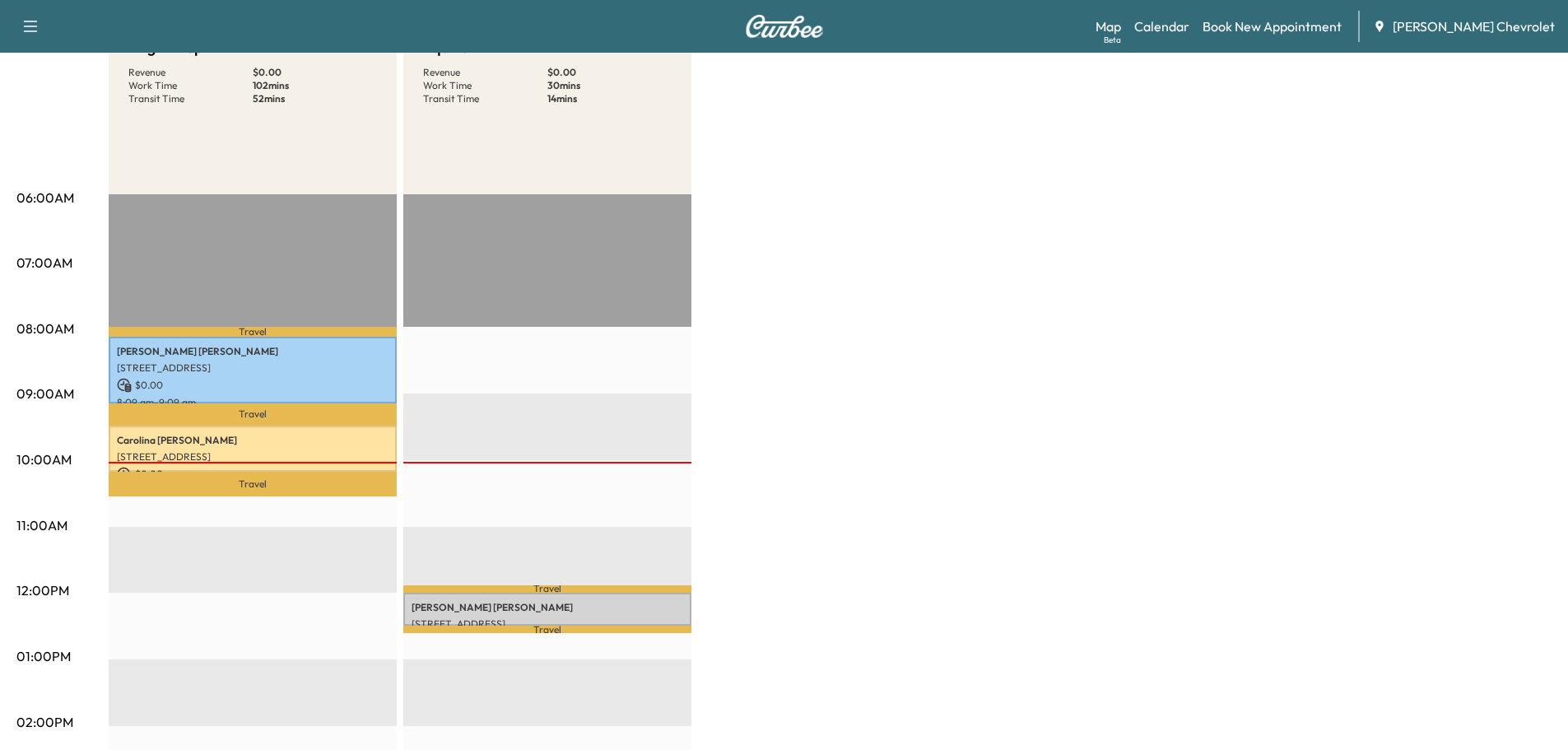
click at [862, 551] on div "BrightDrop Revenue $ 0.00 Work Time 102 mins Transit Time 52 mins Travel DAVID …" at bounding box center [829, 641] width 1442 height 1235
